Goal: Information Seeking & Learning: Find specific fact

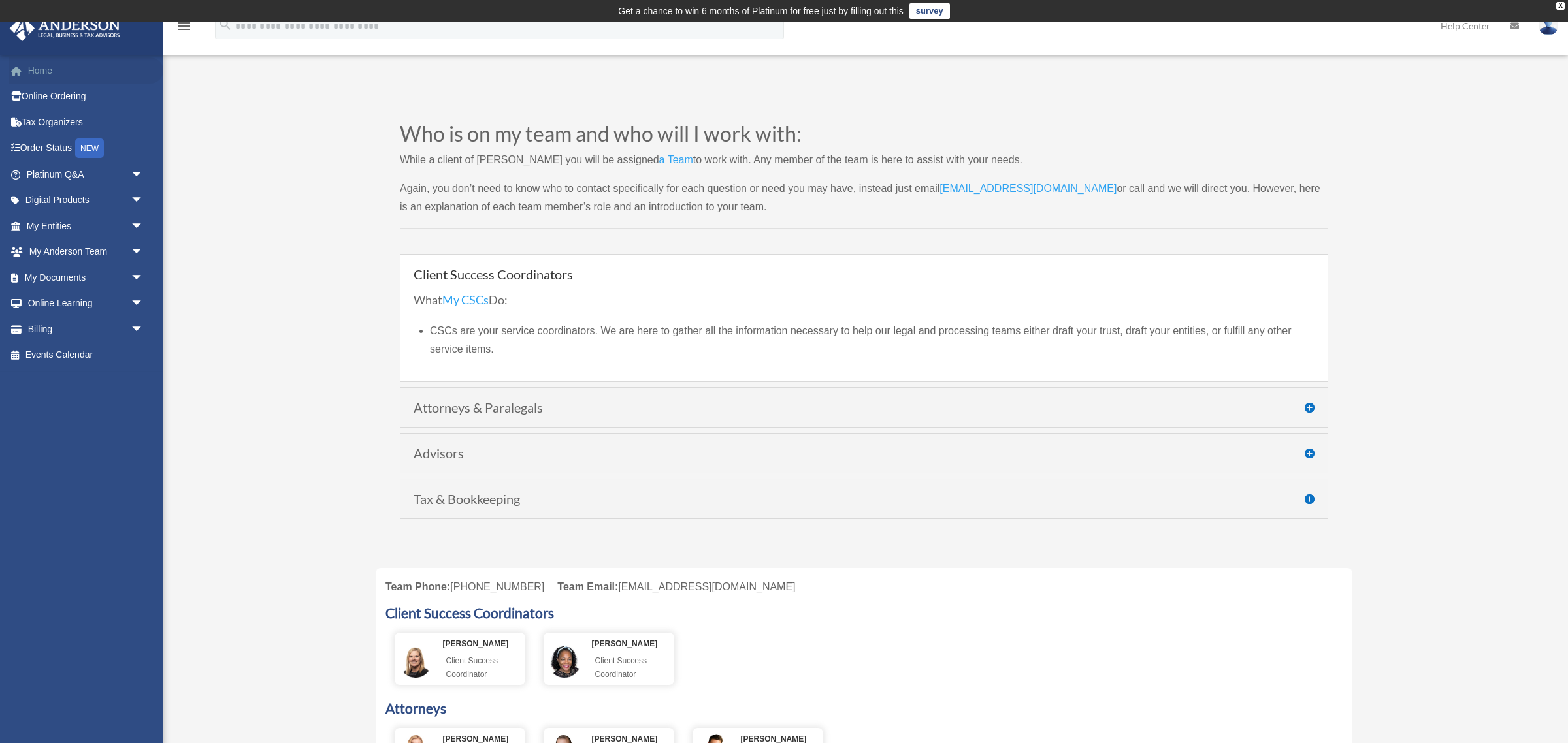
click at [44, 79] on link "Home" at bounding box center [86, 71] width 154 height 26
click at [137, 224] on span "arrow_drop_down" at bounding box center [144, 226] width 26 height 27
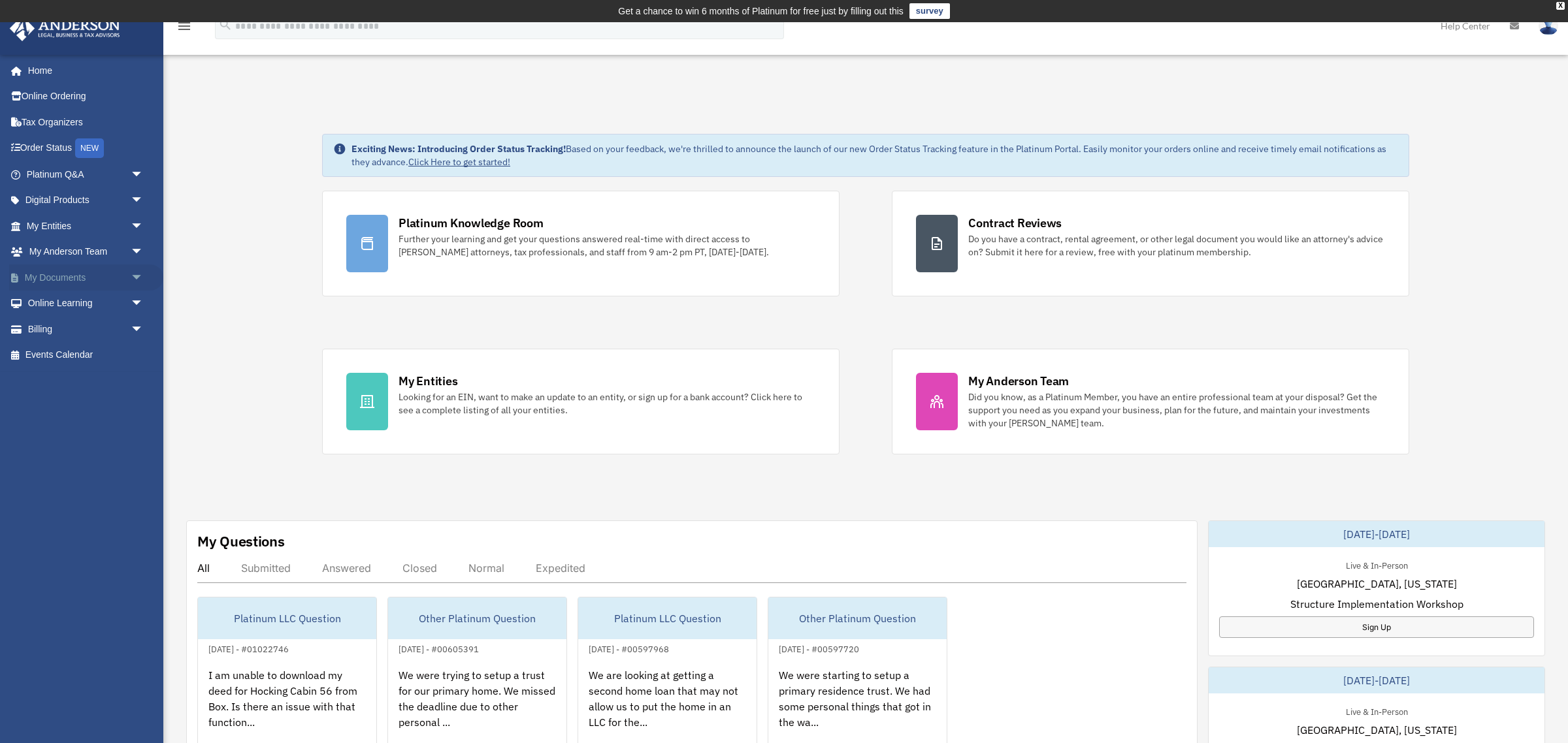
click at [72, 275] on link "My Documents arrow_drop_down" at bounding box center [86, 278] width 154 height 26
click at [136, 275] on span "arrow_drop_down" at bounding box center [144, 278] width 26 height 27
click at [61, 303] on link "Box" at bounding box center [91, 304] width 145 height 26
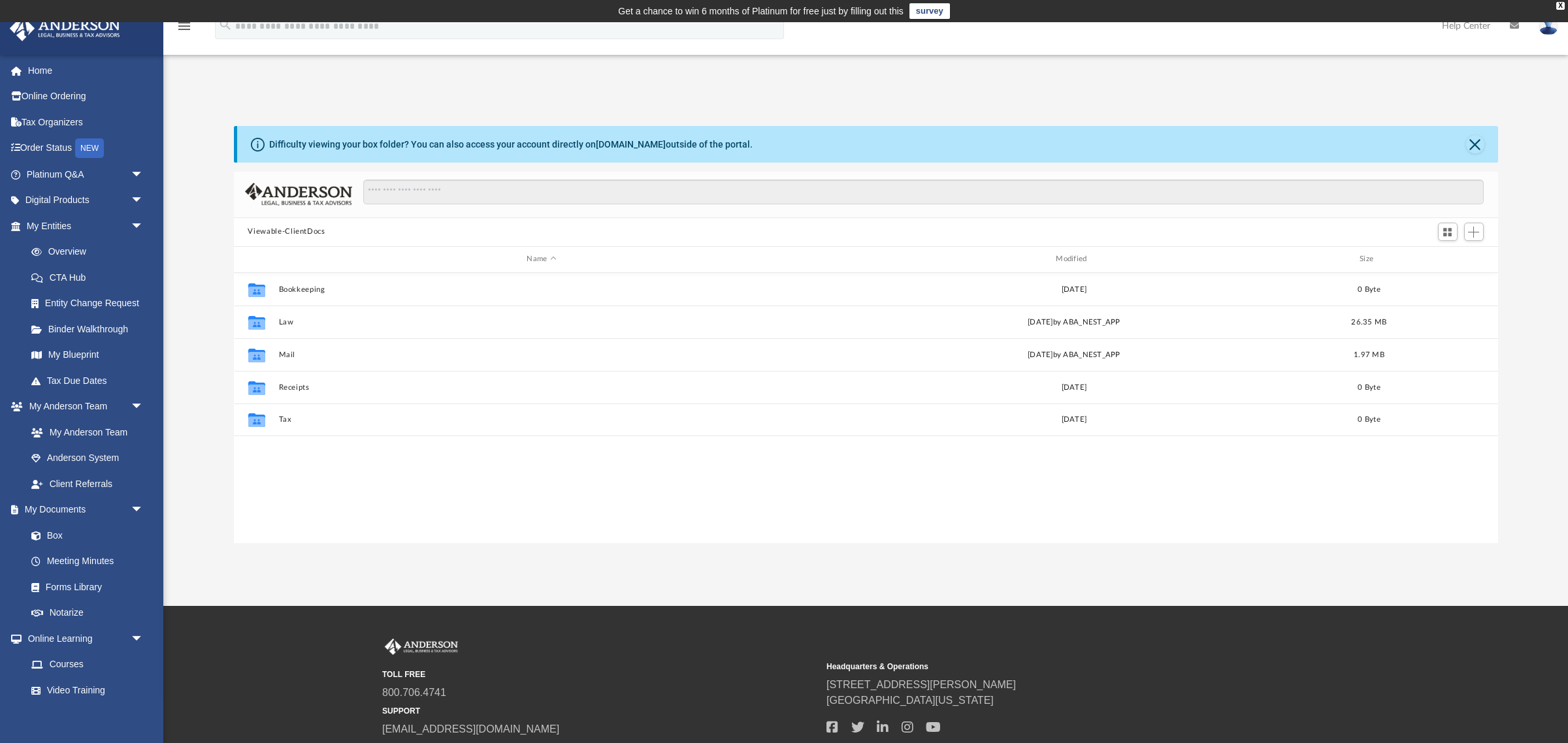
scroll to position [296, 1265]
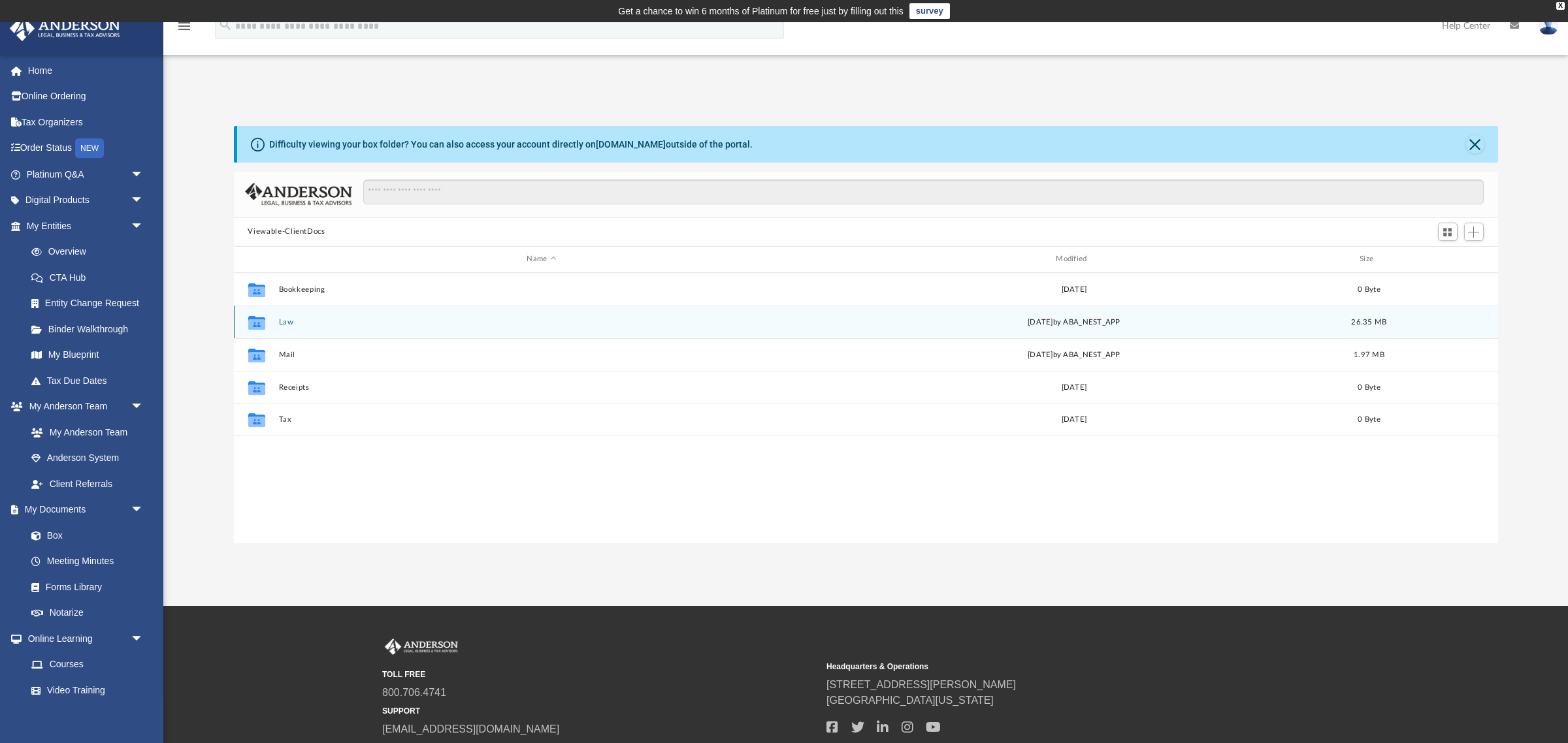
click at [279, 320] on button "Law" at bounding box center [542, 321] width 527 height 9
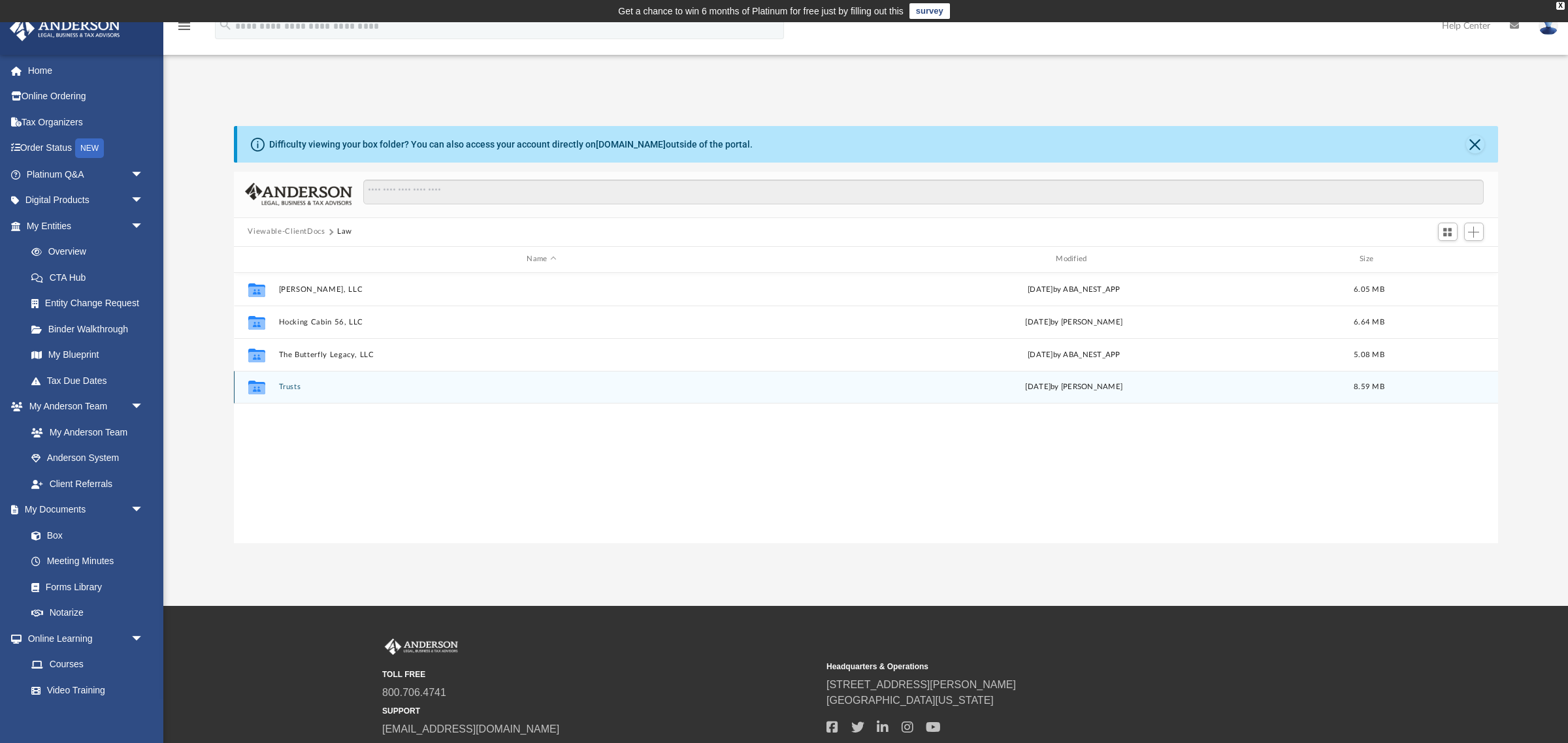
click at [292, 384] on button "Trusts" at bounding box center [542, 387] width 527 height 9
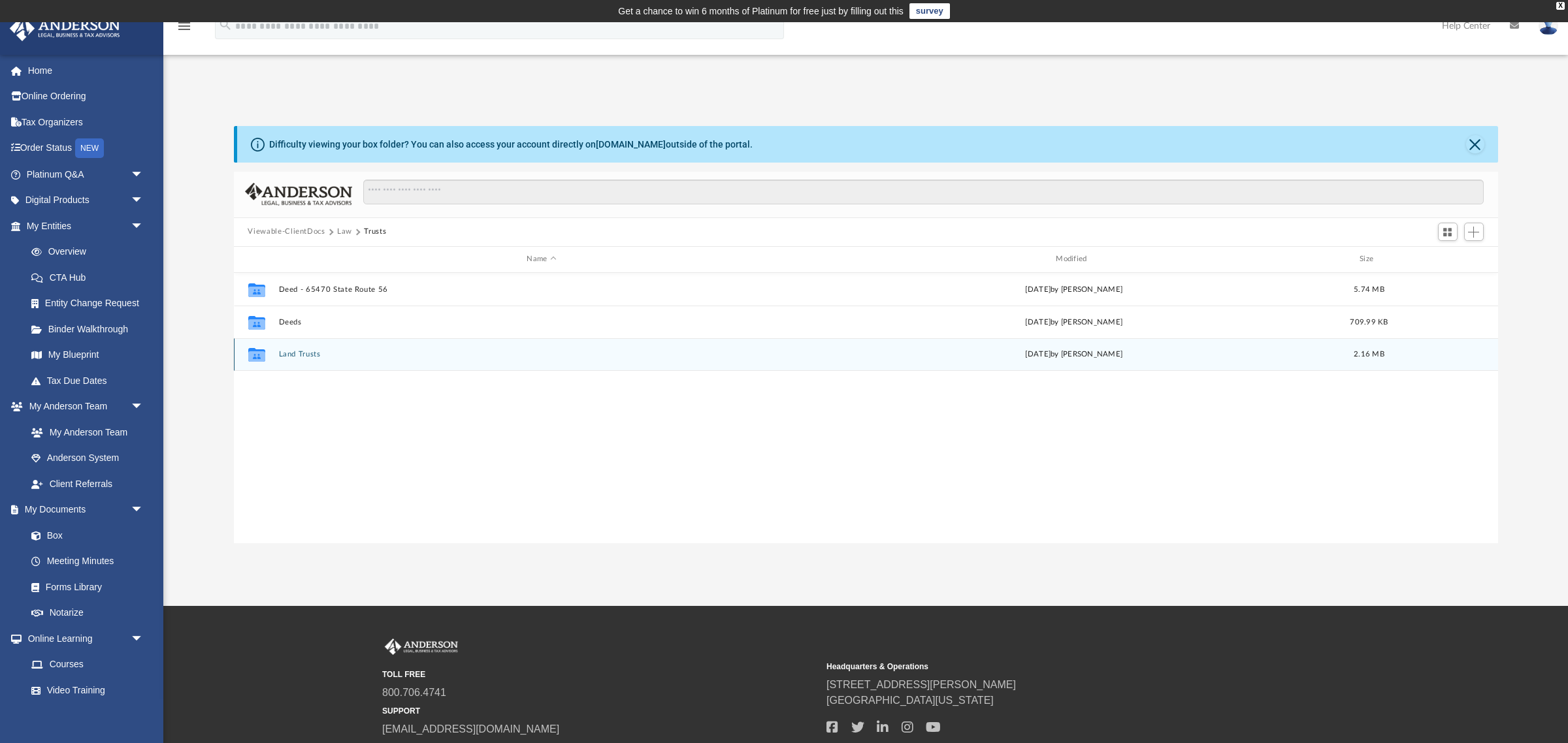
click at [293, 358] on button "Land Trusts" at bounding box center [542, 354] width 527 height 9
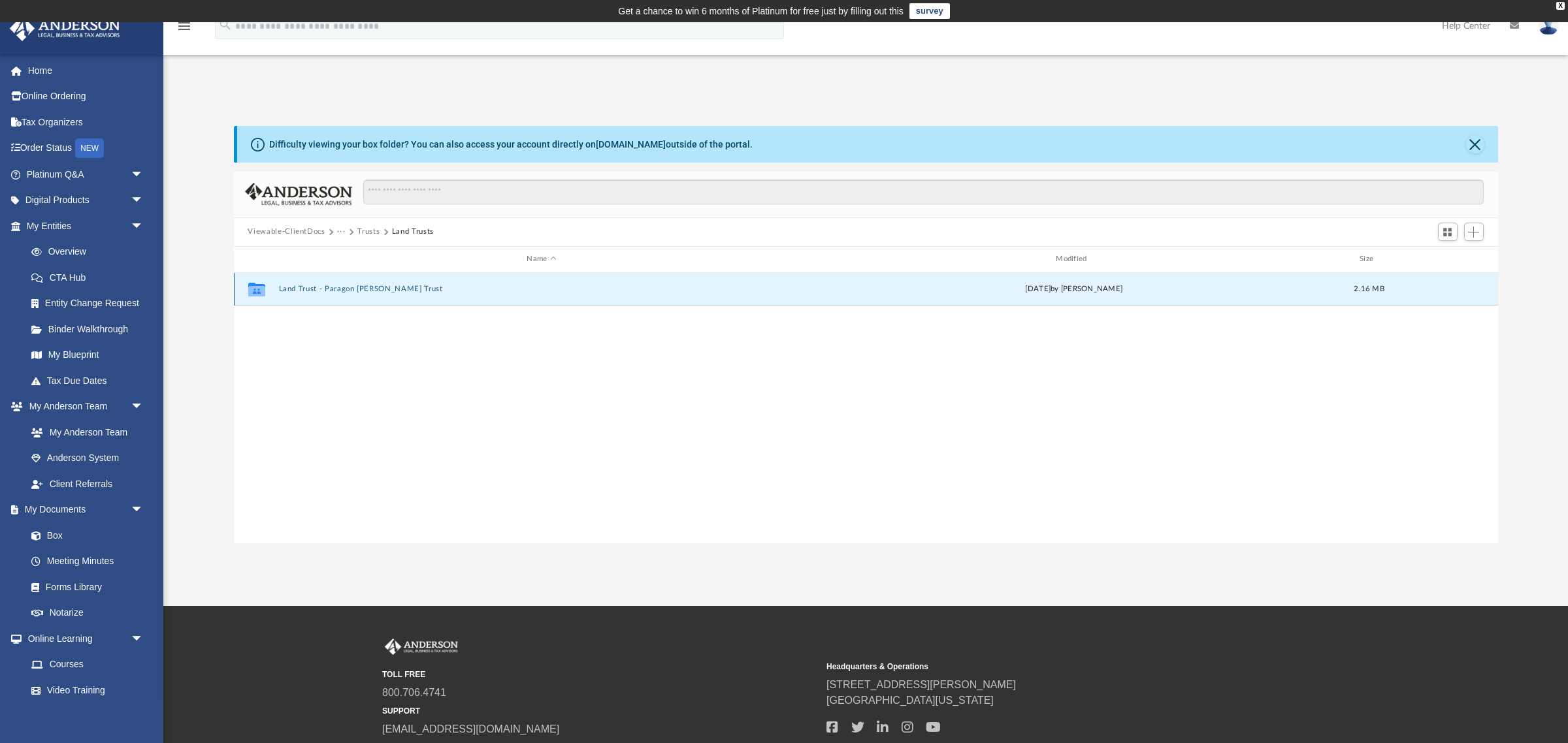
click at [334, 290] on button "Land Trust - Paragon Mills Trust" at bounding box center [542, 289] width 527 height 9
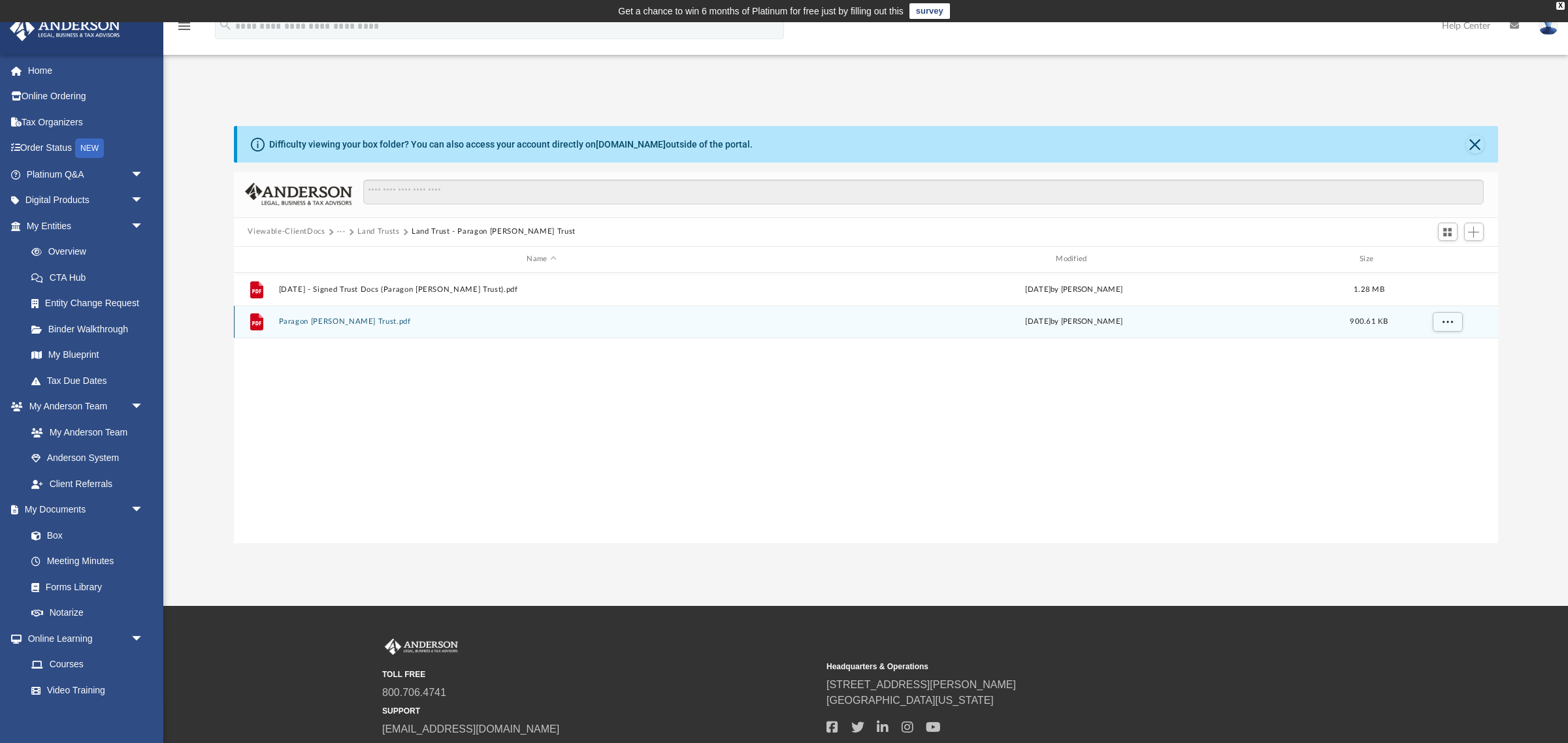
click at [325, 324] on button "Paragon Mills Trust.pdf" at bounding box center [542, 321] width 527 height 9
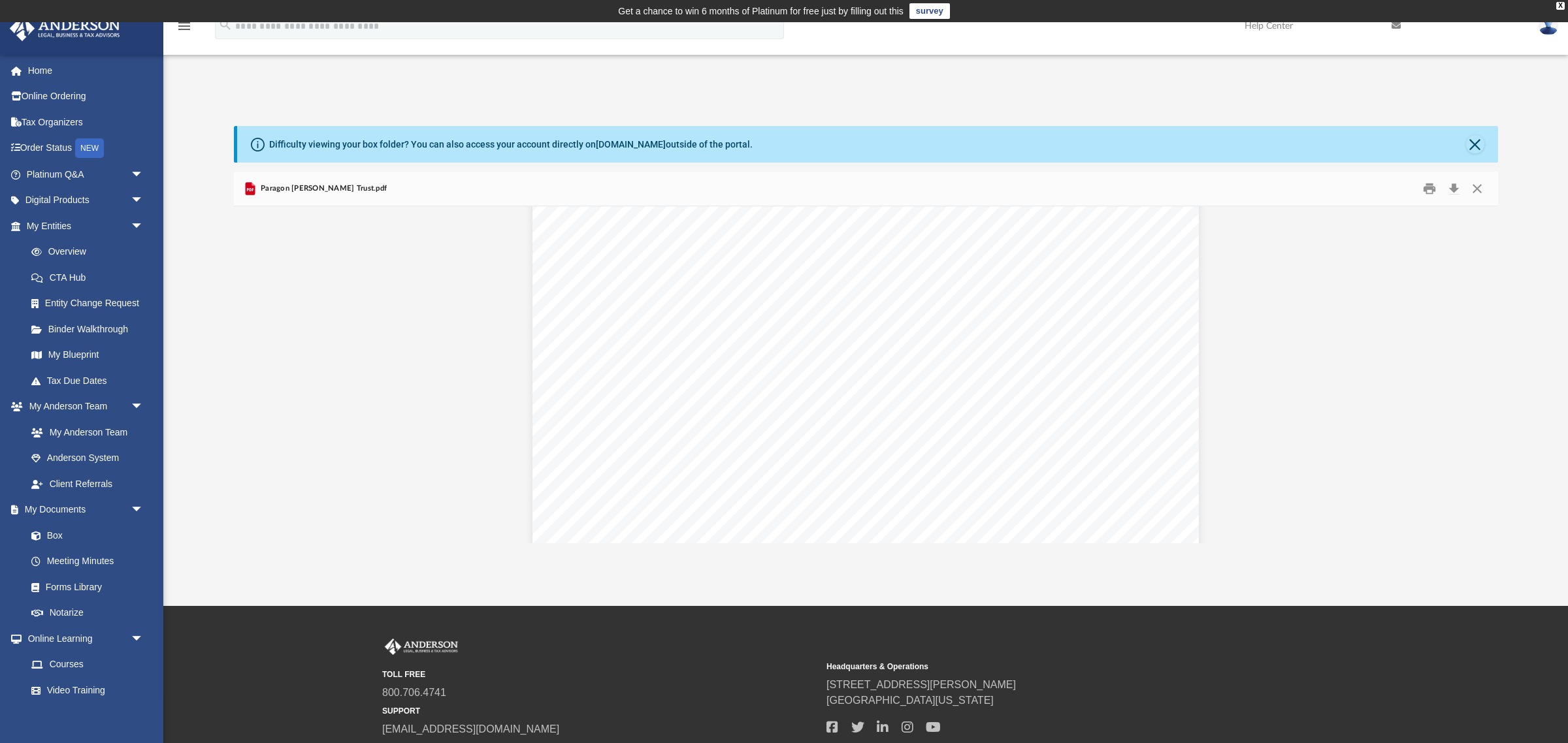
scroll to position [1837, 0]
drag, startPoint x: 782, startPoint y: 320, endPoint x: 891, endPoint y: 321, distance: 109.0
click at [891, 321] on span "Paragon Mills Trust dated October 23, 2023" at bounding box center [911, 319] width 255 height 13
click at [1476, 188] on button "Close" at bounding box center [1477, 188] width 23 height 20
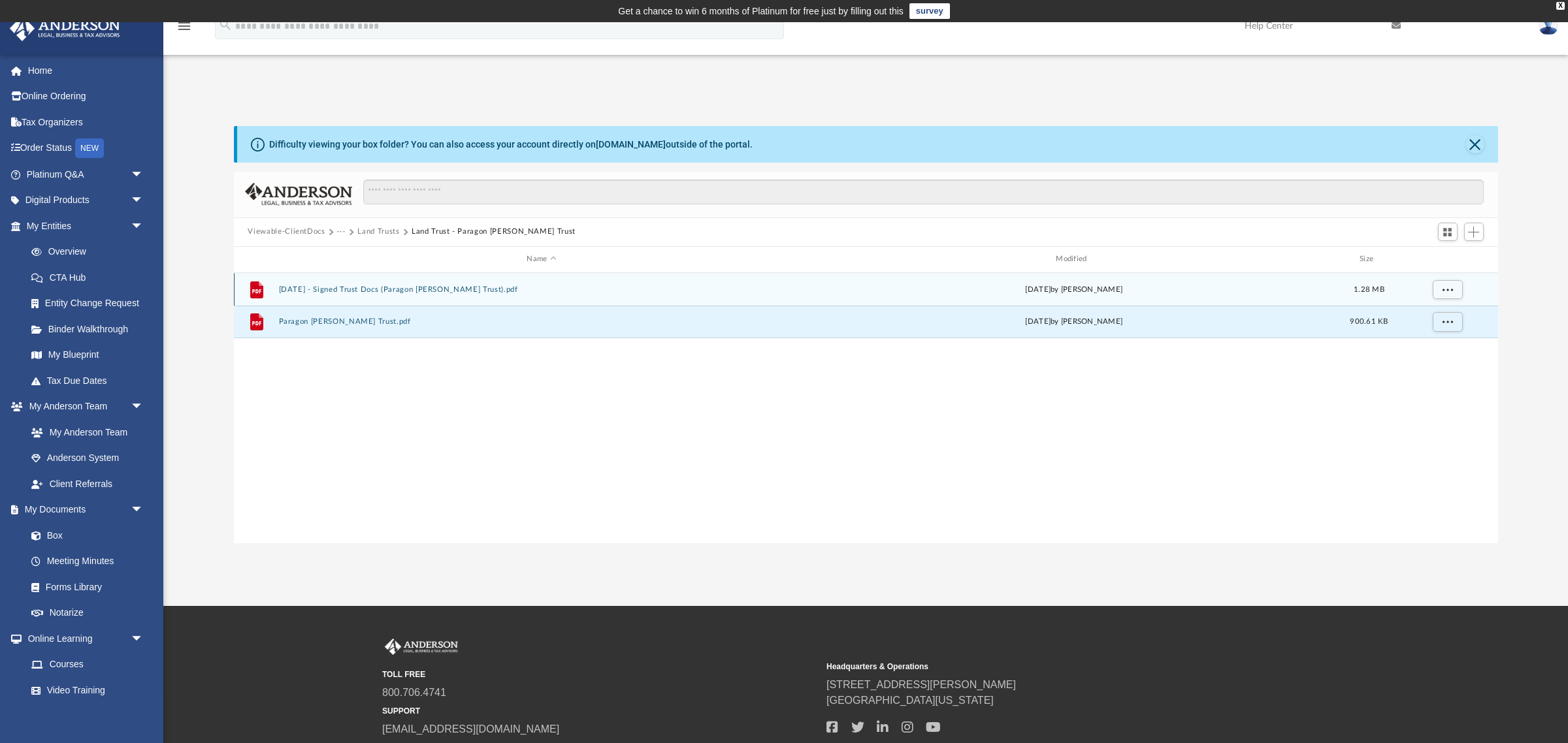
click at [405, 293] on div "File 2025.05.09 - Signed Trust Docs (Paragon Mills Trust).pdf Fri May 9 2025 by…" at bounding box center [867, 289] width 1265 height 33
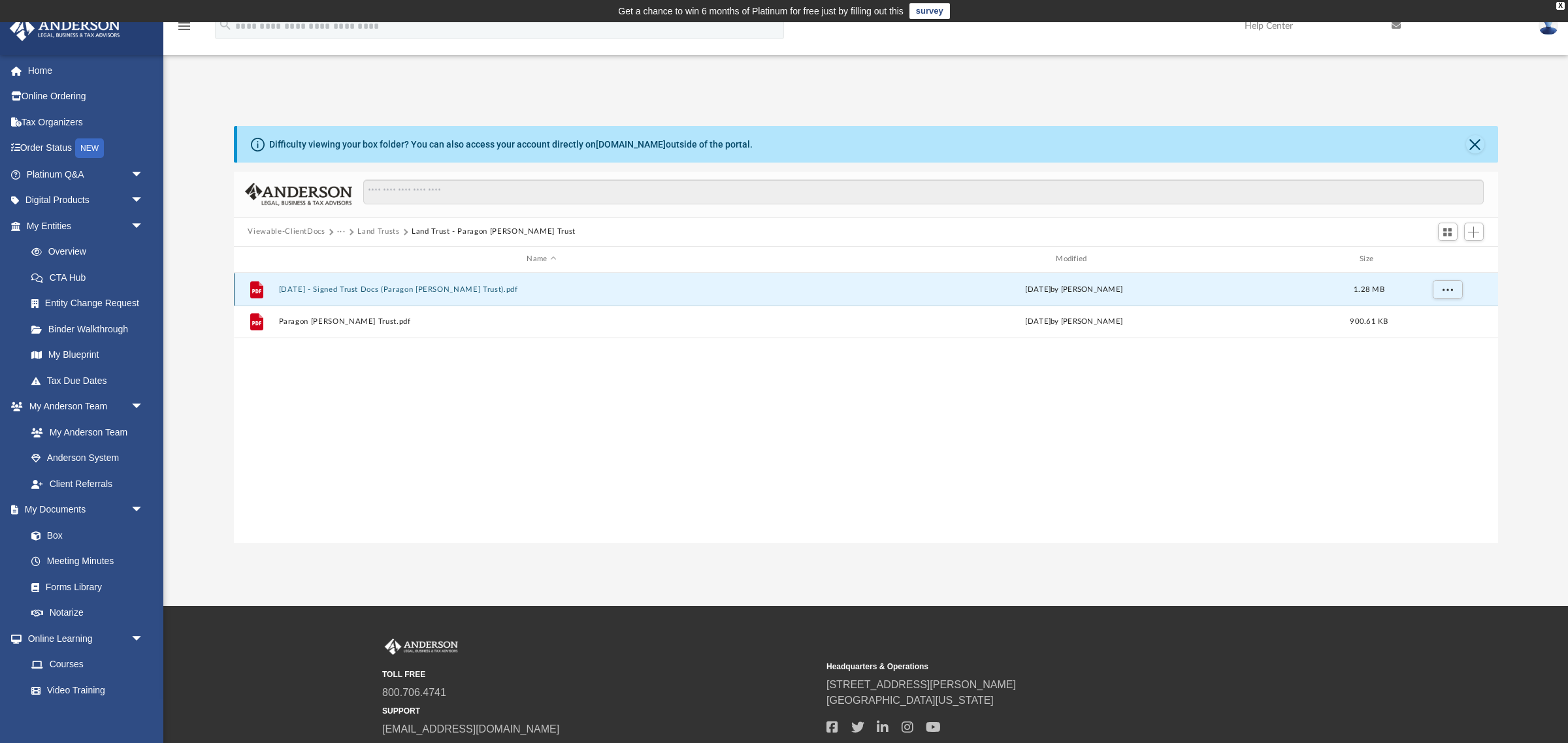
click at [406, 290] on button "2025.05.09 - Signed Trust Docs (Paragon Mills Trust).pdf" at bounding box center [542, 289] width 527 height 9
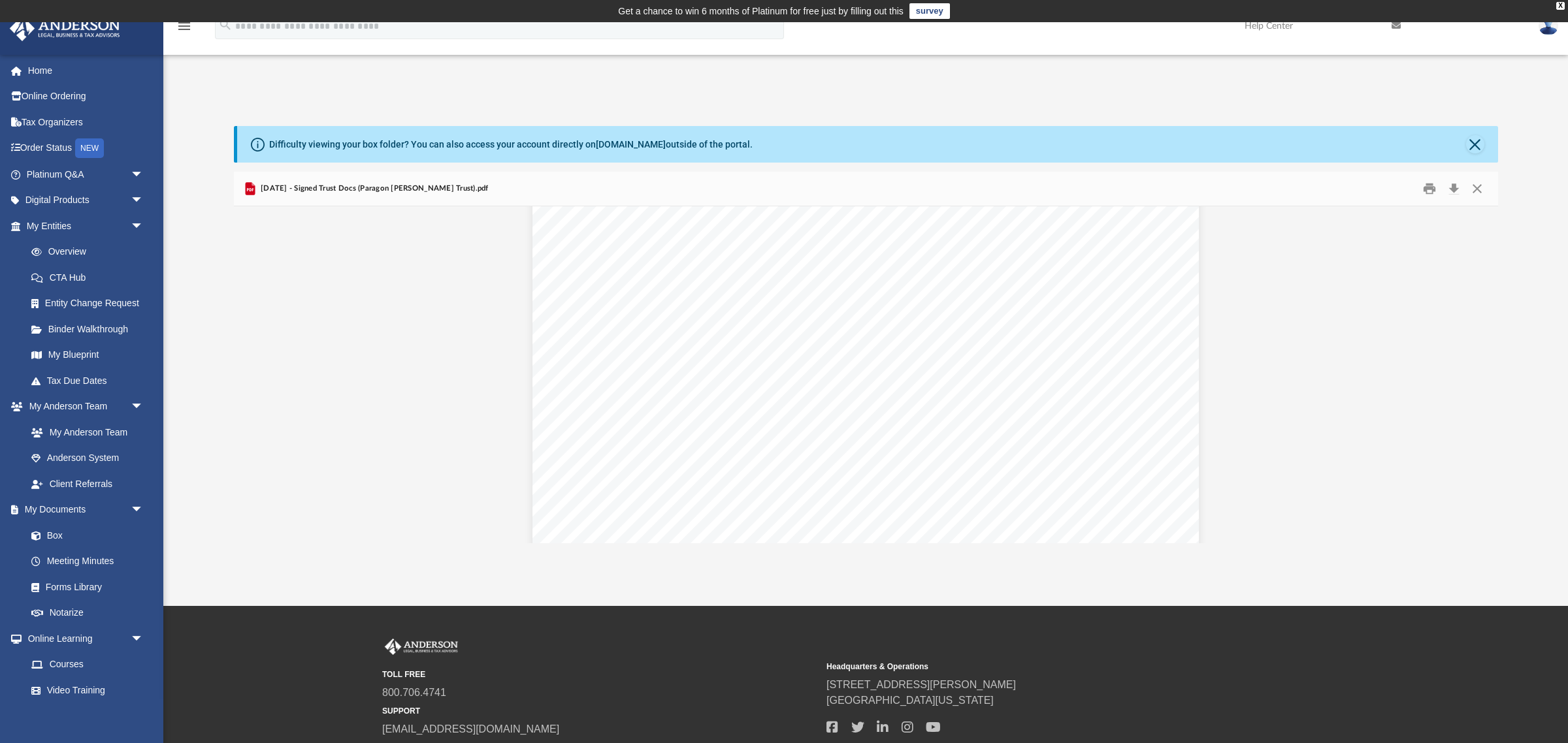
scroll to position [4592, 0]
click at [62, 247] on link "Overview" at bounding box center [91, 252] width 145 height 26
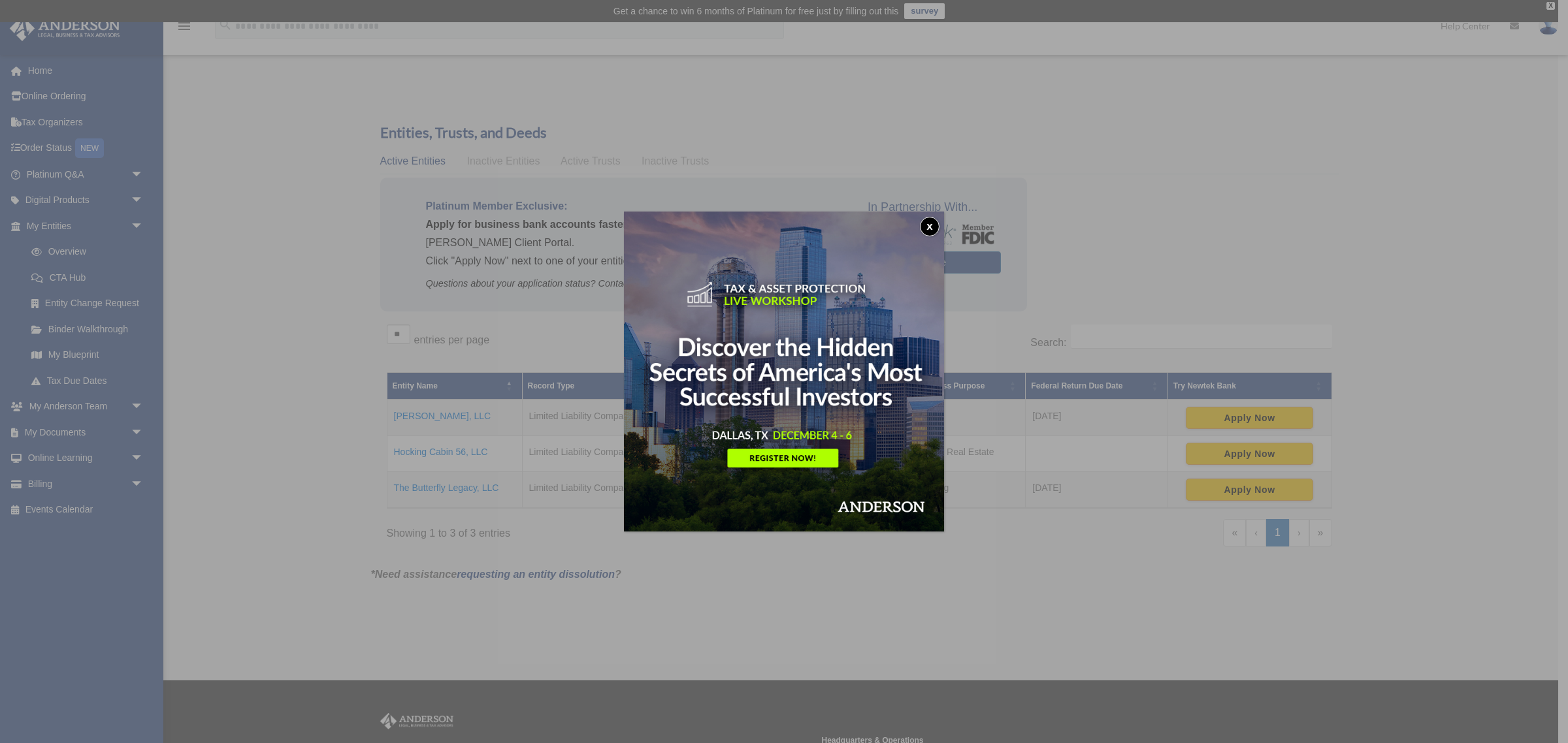
click at [926, 225] on button "x" at bounding box center [929, 226] width 19 height 19
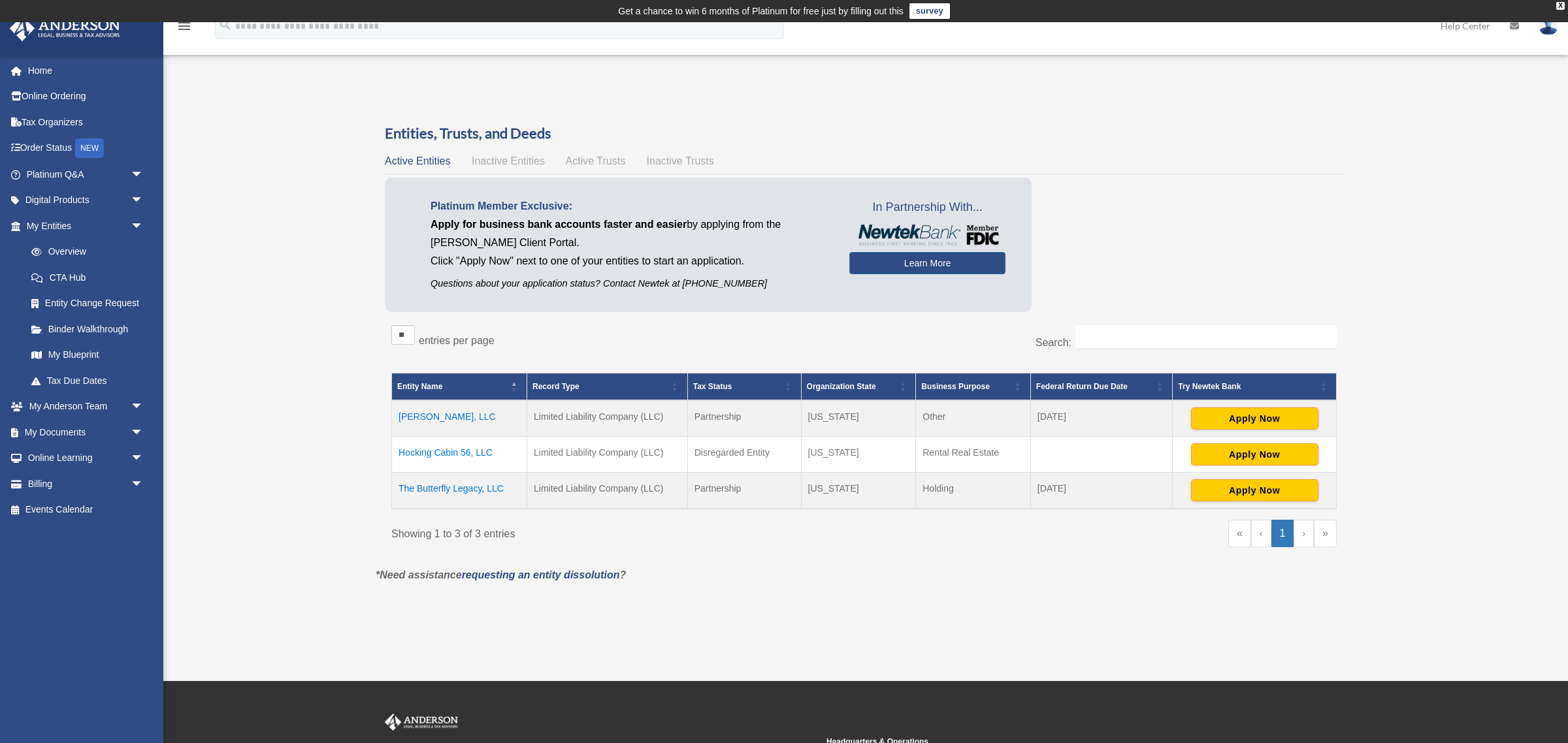
click at [470, 492] on td "The Butterfly Legacy, LLC" at bounding box center [459, 491] width 135 height 36
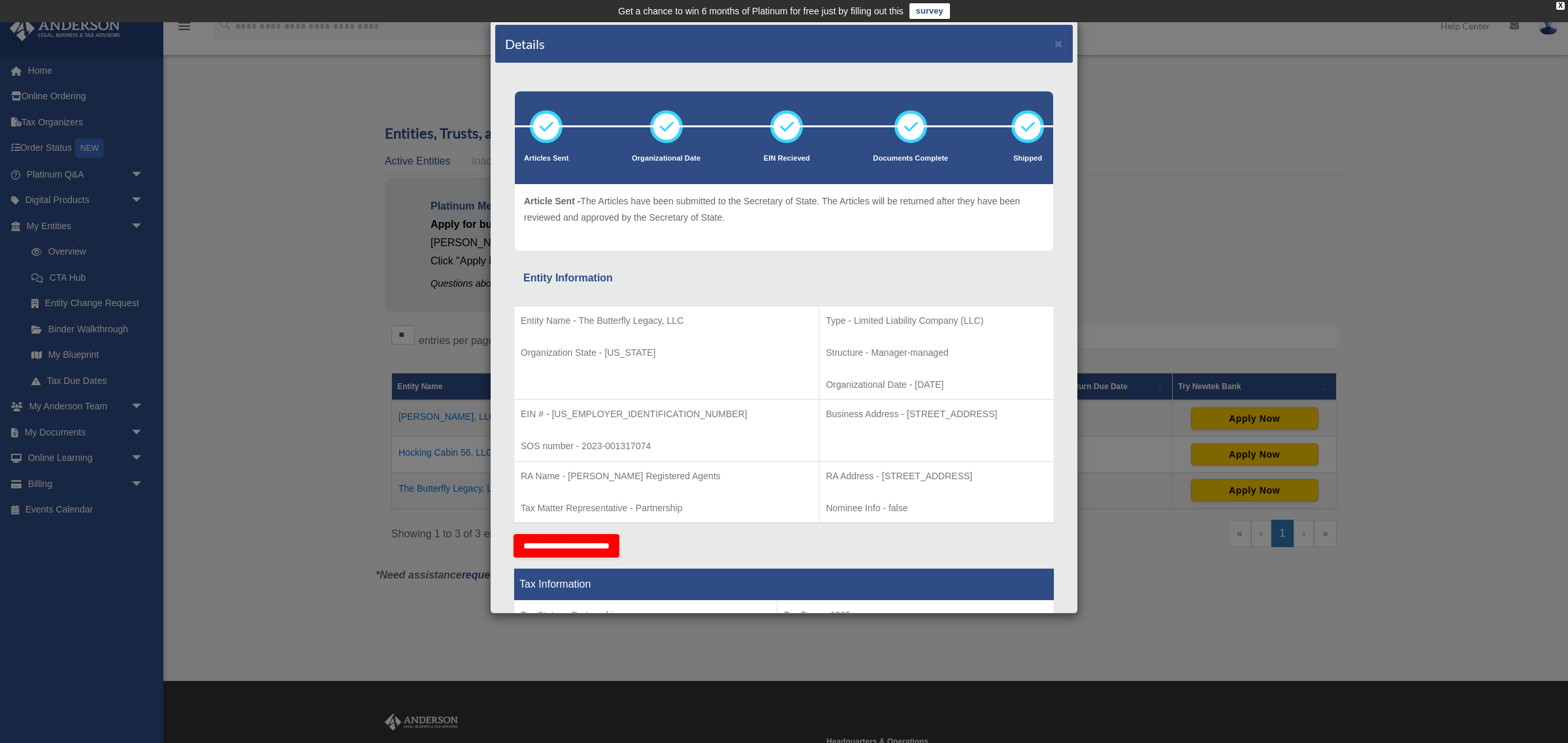
drag, startPoint x: 808, startPoint y: 415, endPoint x: 875, endPoint y: 415, distance: 67.0
click at [875, 415] on p "Business Address - 1718 Capitol Ave., Cheyenne, Wy 82001" at bounding box center [937, 414] width 222 height 16
copy p "1718 Capitol Ave."
drag, startPoint x: 942, startPoint y: 411, endPoint x: 968, endPoint y: 411, distance: 26.0
click at [968, 411] on p "Business Address - 1718 Capitol Ave., Cheyenne, Wy 82001" at bounding box center [937, 414] width 222 height 16
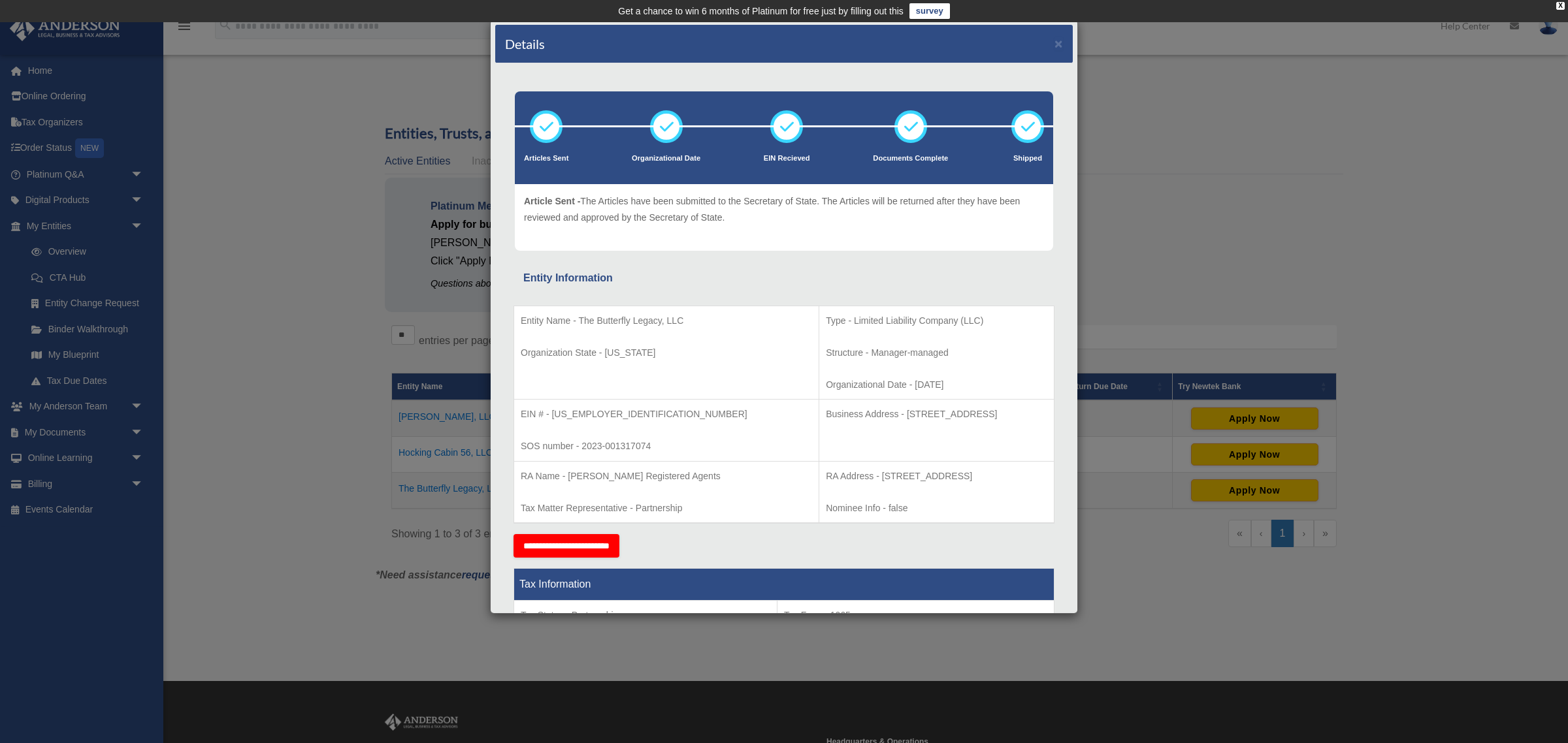
copy p "82001"
drag, startPoint x: 553, startPoint y: 412, endPoint x: 592, endPoint y: 412, distance: 39.0
click at [592, 412] on p "EIN # - 93-2971867" at bounding box center [666, 414] width 292 height 16
click at [593, 412] on p "EIN # - 93-2971867" at bounding box center [666, 414] width 292 height 16
drag, startPoint x: 553, startPoint y: 415, endPoint x: 603, endPoint y: 415, distance: 50.0
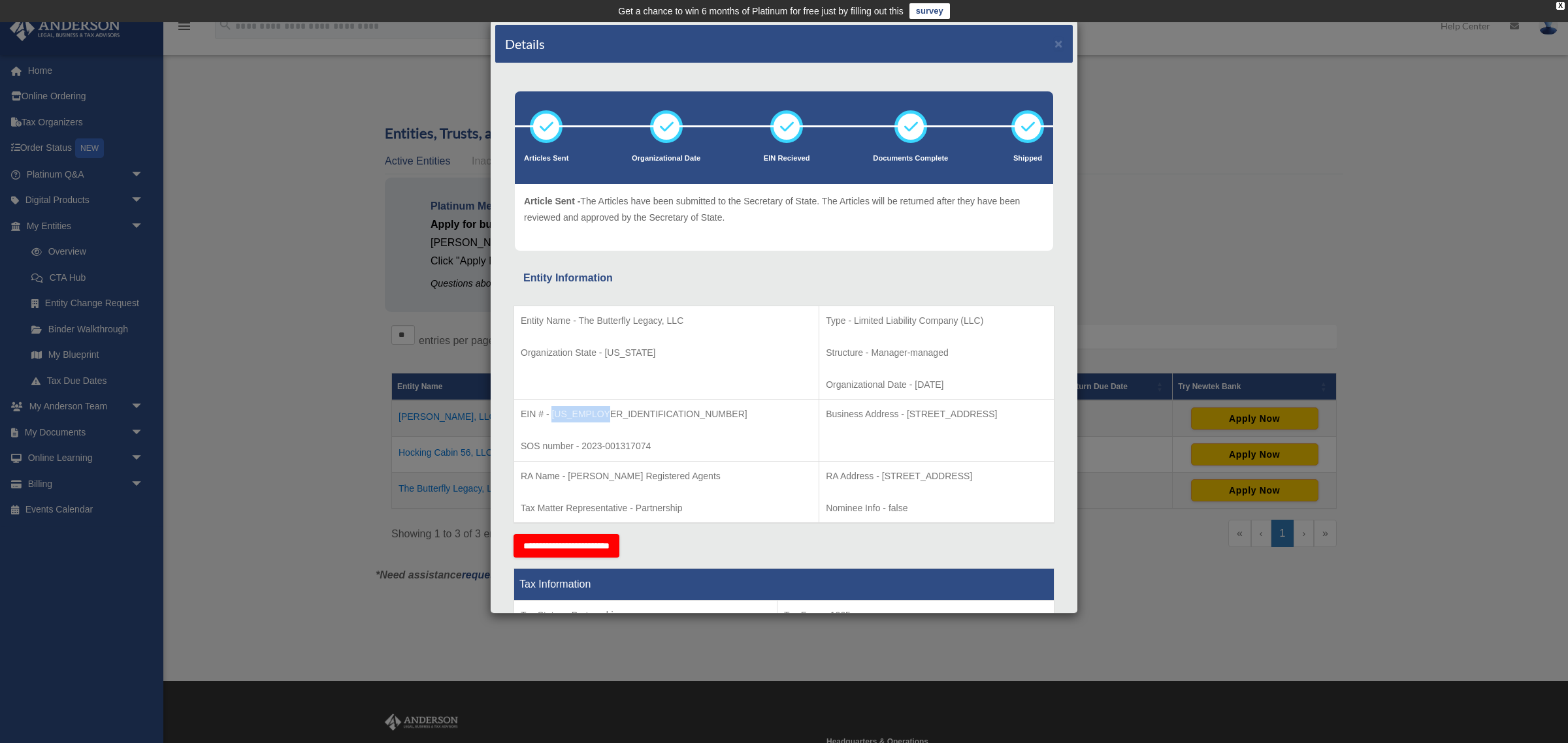
click at [601, 415] on p "EIN # - 93-2971867" at bounding box center [666, 414] width 292 height 16
copy p "93-2971867"
click at [1058, 41] on button "×" at bounding box center [1058, 43] width 9 height 14
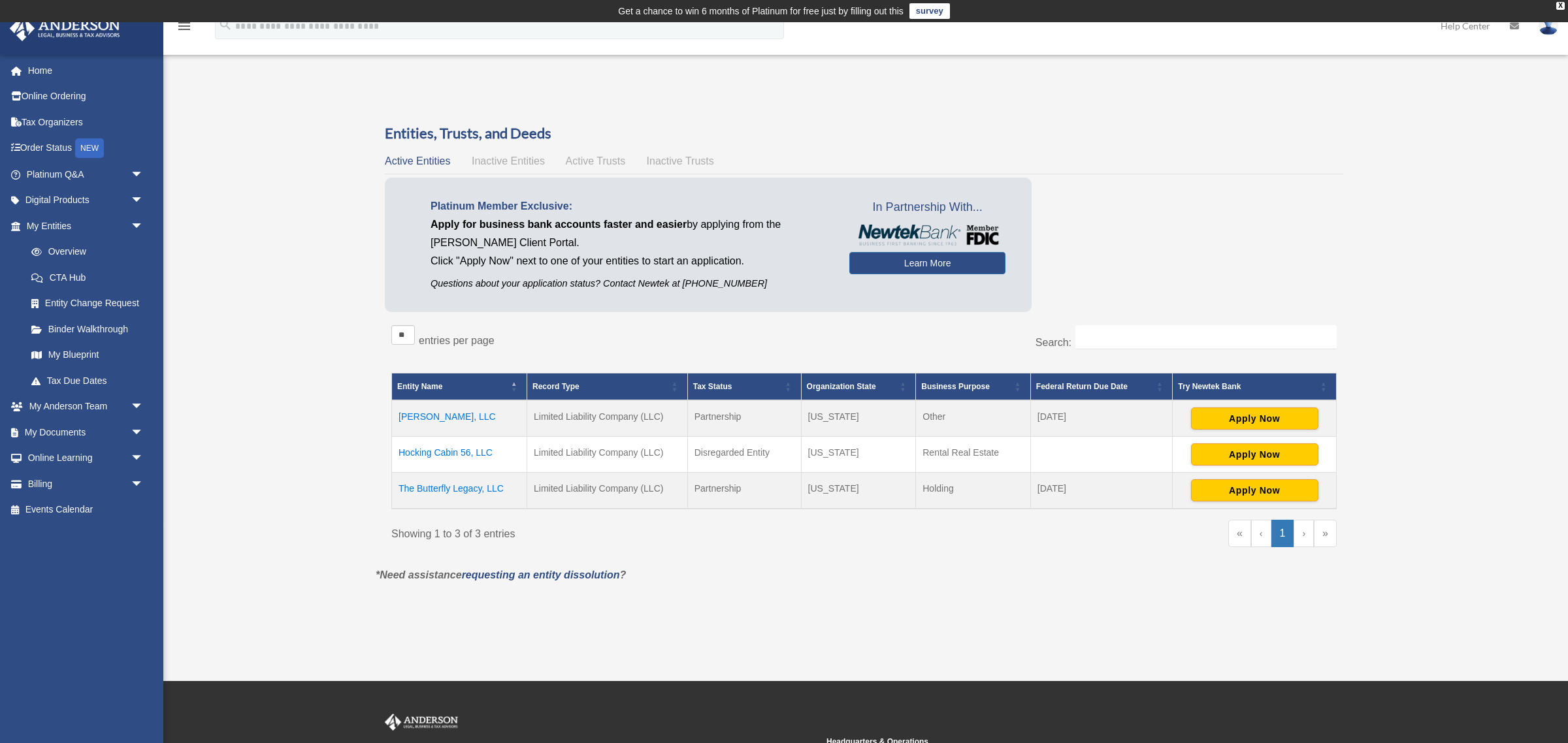
click at [441, 412] on td "Butterfly Rising, LLC" at bounding box center [459, 418] width 135 height 36
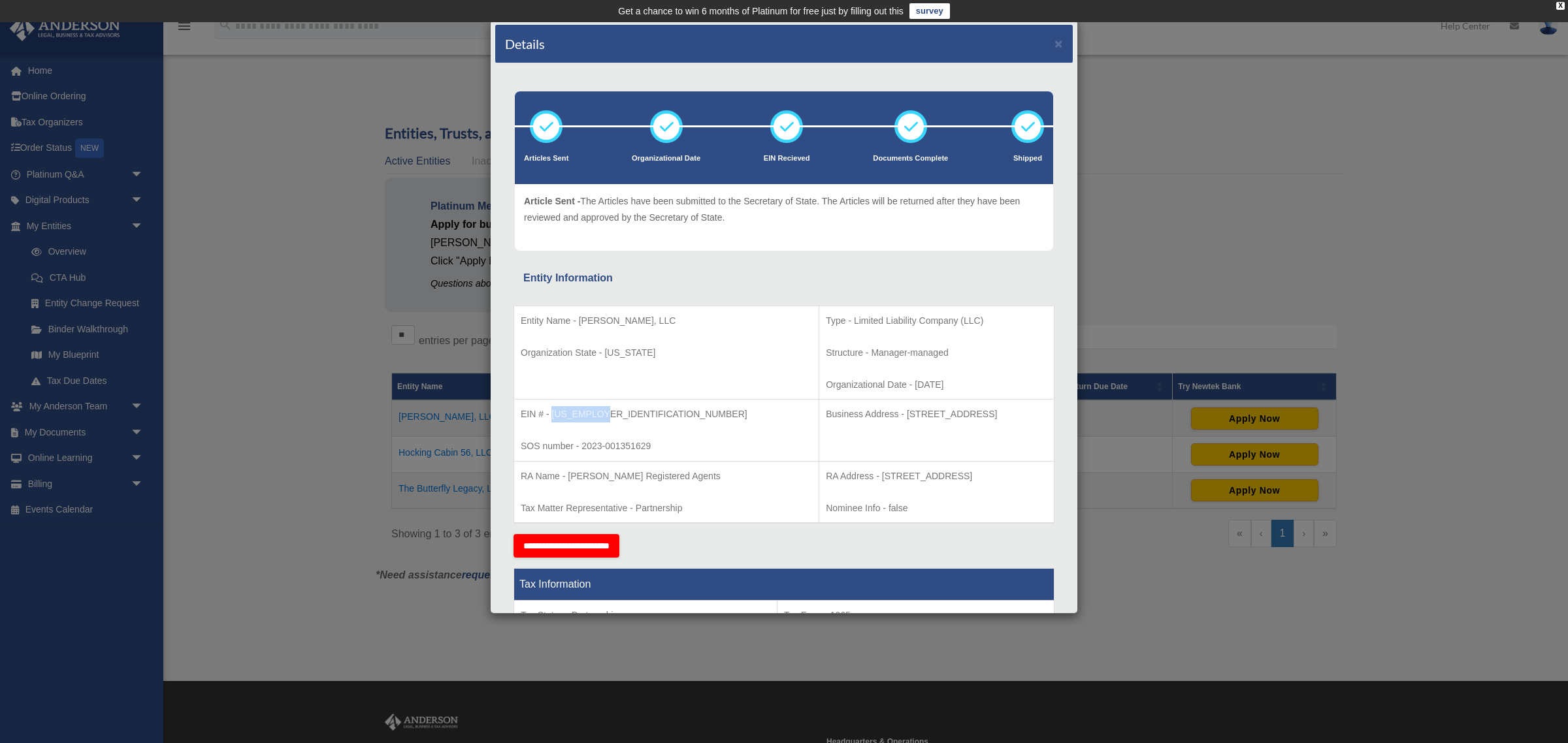
drag, startPoint x: 552, startPoint y: 412, endPoint x: 618, endPoint y: 413, distance: 66.0
click at [618, 413] on p "EIN # - 93-4248352" at bounding box center [666, 414] width 292 height 16
copy p "93-4248352"
click at [1260, 262] on div "Details × Articles Sent Organizational Date" at bounding box center [784, 372] width 1568 height 743
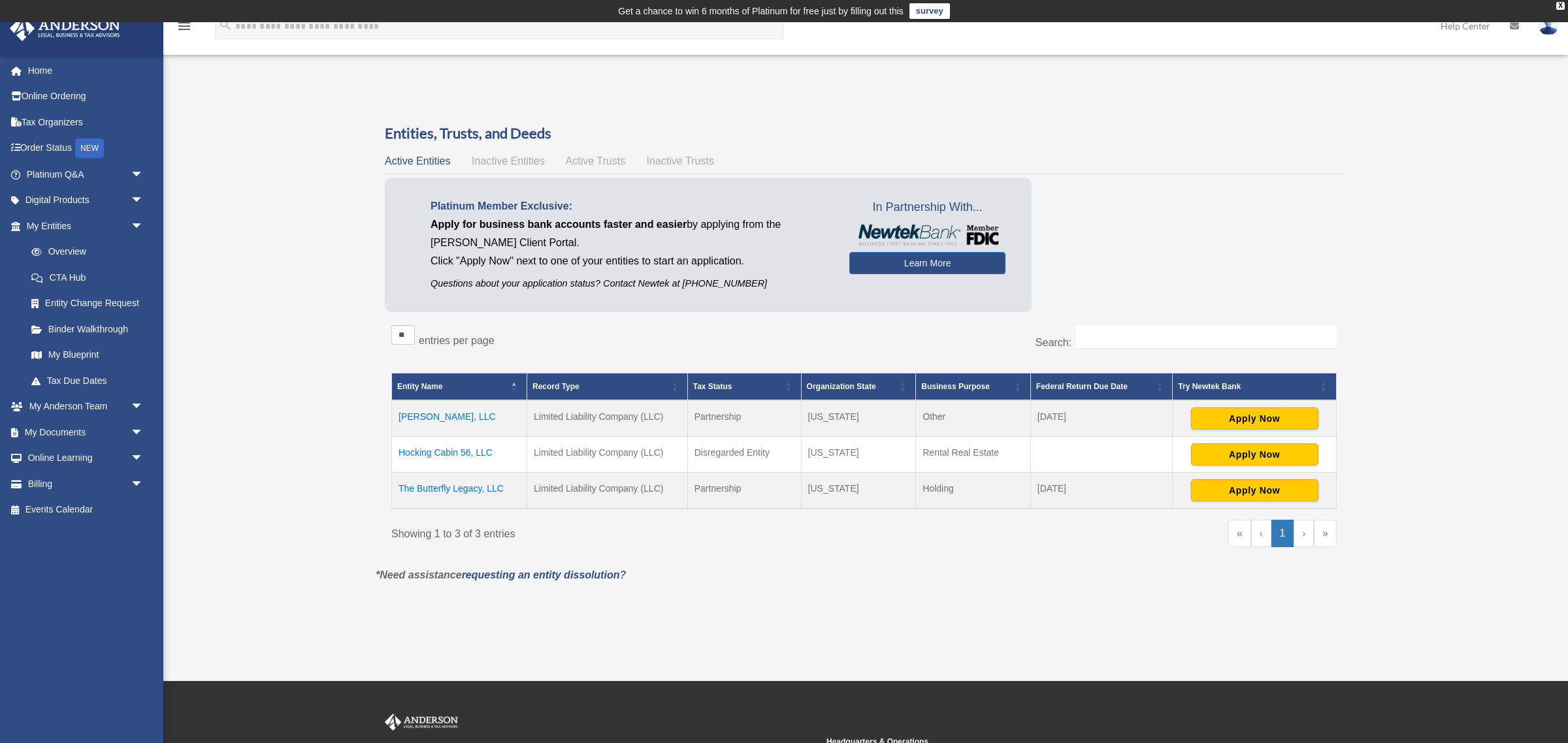
click at [471, 497] on td "The Butterfly Legacy, LLC" at bounding box center [459, 491] width 135 height 36
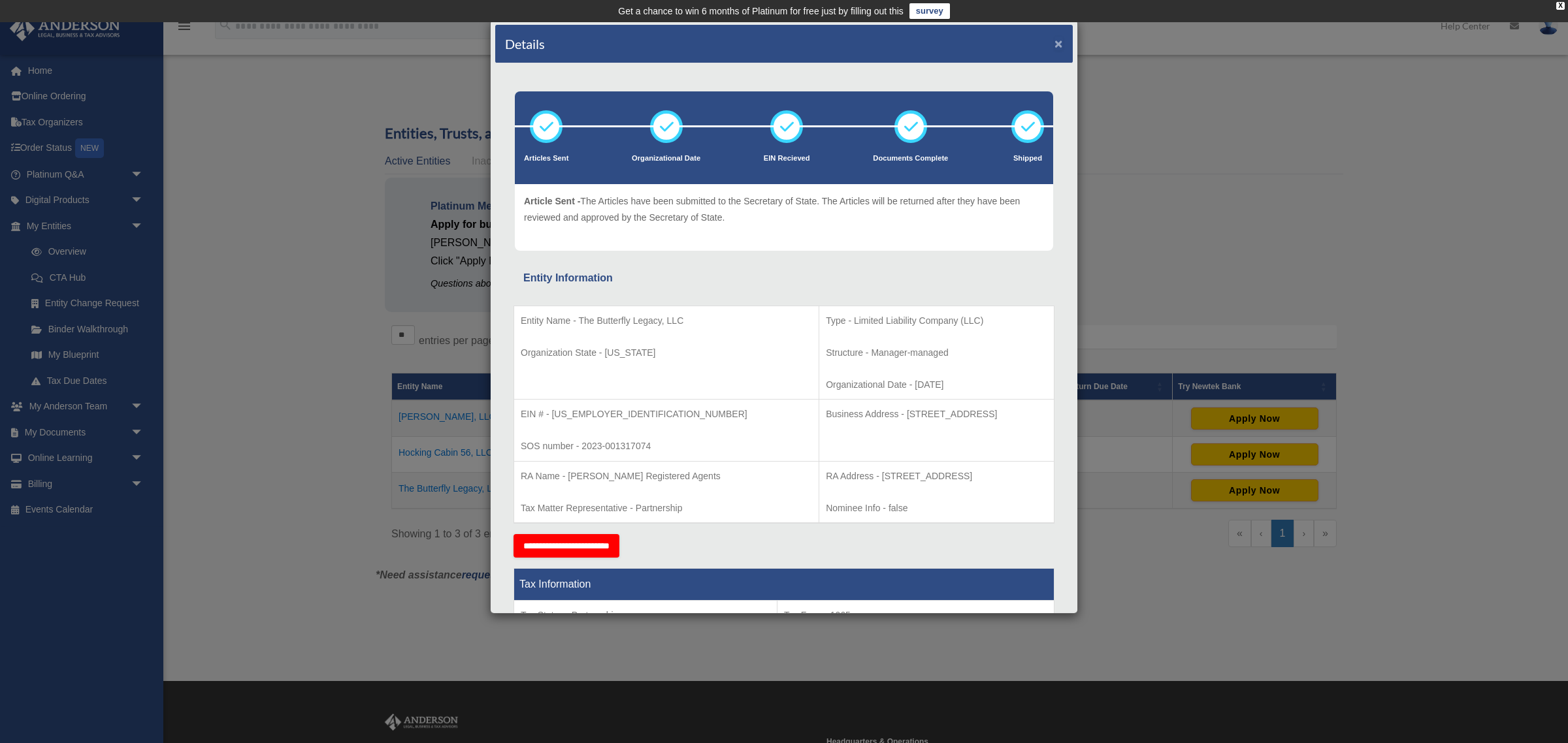
click at [1057, 38] on button "×" at bounding box center [1058, 43] width 9 height 14
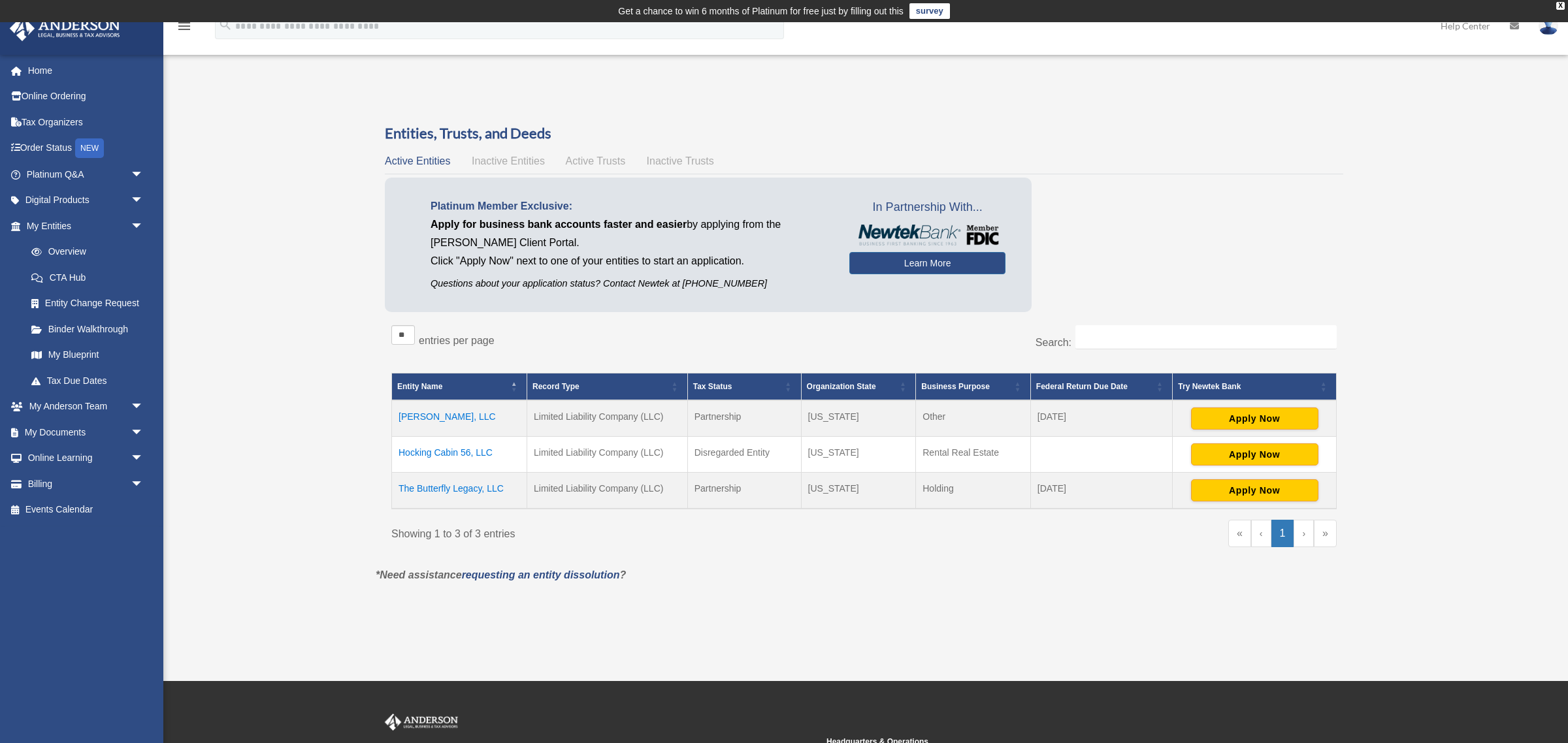
click at [472, 414] on td "Butterfly Rising, LLC" at bounding box center [459, 418] width 135 height 36
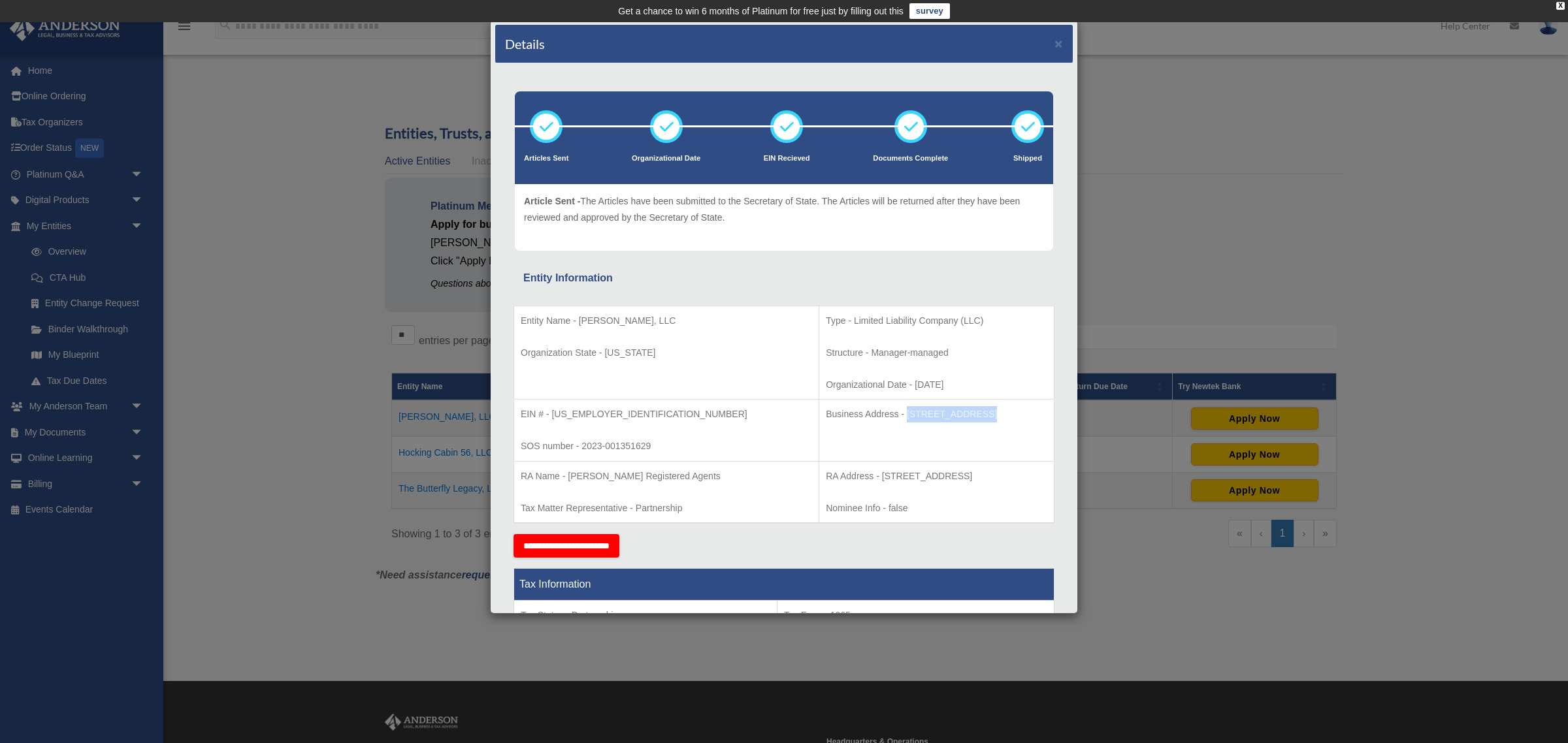
drag, startPoint x: 809, startPoint y: 414, endPoint x: 872, endPoint y: 414, distance: 63.0
click at [872, 414] on p "Business Address - 1718 Capitol Ave., Cheyenne, WY 82001" at bounding box center [937, 414] width 222 height 16
copy p "1718 Capitol Ave"
click at [1402, 6] on td "Get a chance to win 6 months of Platinum for free just by filling out this surv…" at bounding box center [784, 11] width 1568 height 22
drag, startPoint x: 942, startPoint y: 415, endPoint x: 1009, endPoint y: 412, distance: 67.1
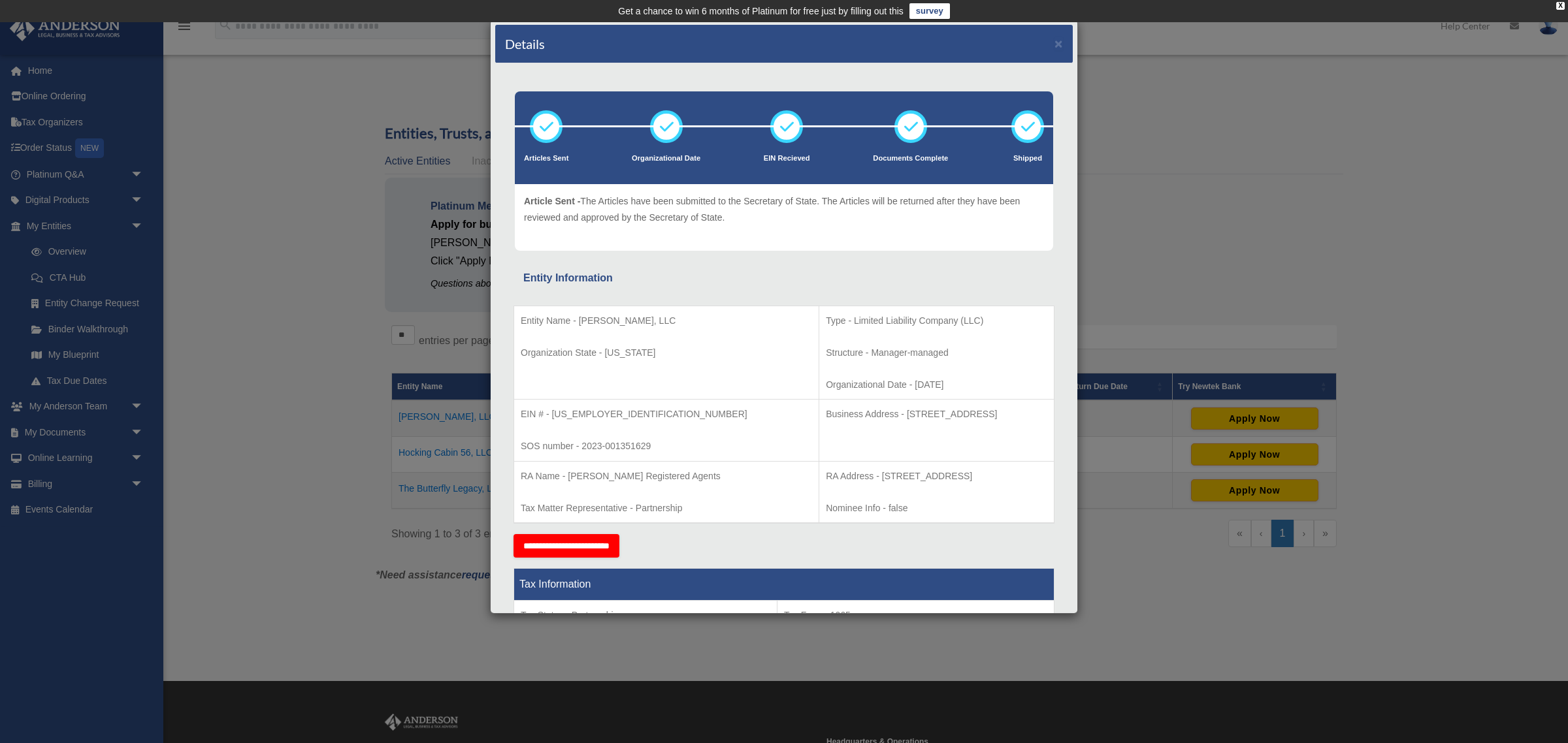
click at [1009, 412] on p "Business Address - 1718 Capitol Ave., Cheyenne, WY 82001" at bounding box center [937, 414] width 222 height 16
copy p "82001"
